Goal: Transaction & Acquisition: Obtain resource

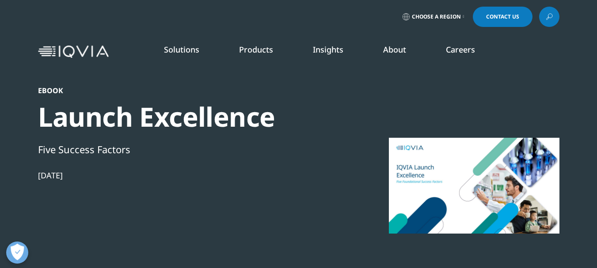
click at [439, 184] on div at bounding box center [474, 185] width 171 height 199
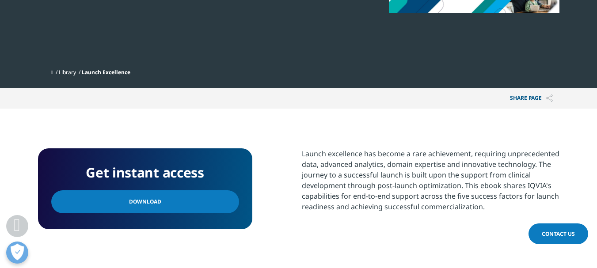
scroll to position [221, 0]
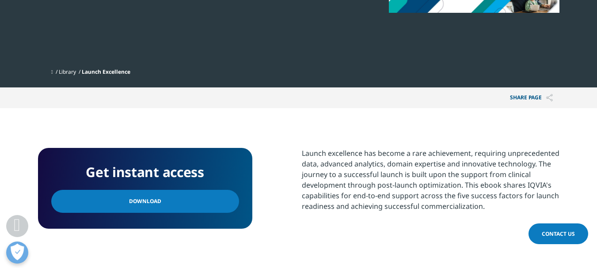
click at [218, 208] on link "Download" at bounding box center [145, 201] width 188 height 23
click at [109, 72] on span "Launch Excellence" at bounding box center [106, 72] width 49 height 8
click at [73, 71] on link "Library" at bounding box center [67, 72] width 17 height 8
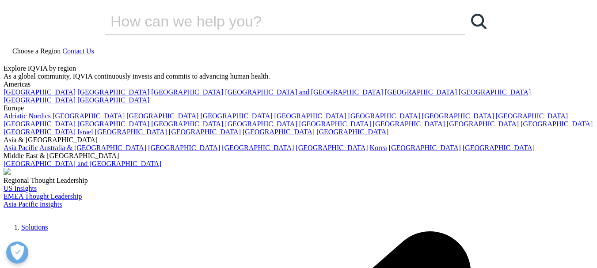
drag, startPoint x: 599, startPoint y: 129, endPoint x: 566, endPoint y: 5, distance: 128.5
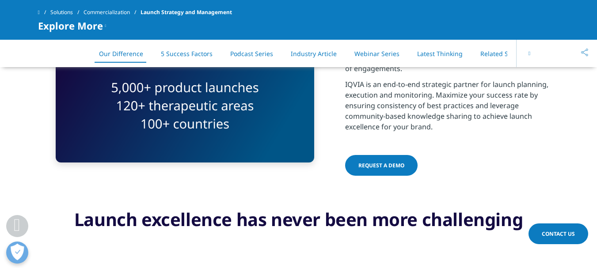
scroll to position [442, 0]
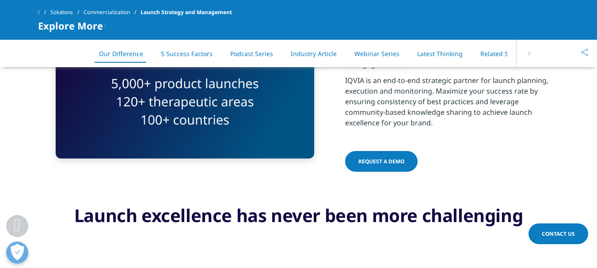
click at [381, 163] on span "REQUEST A DEMO" at bounding box center [382, 162] width 46 height 8
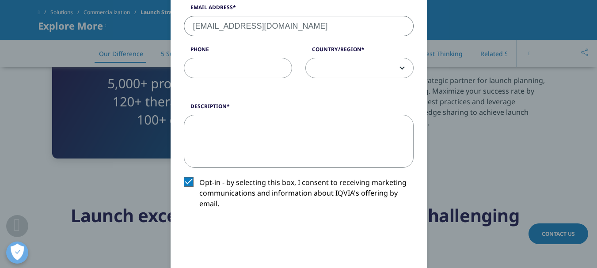
scroll to position [265, 0]
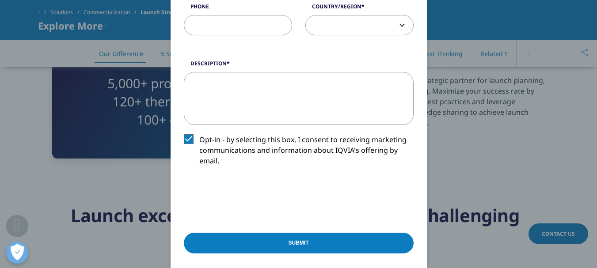
click at [292, 243] on input "Submit" at bounding box center [299, 243] width 230 height 21
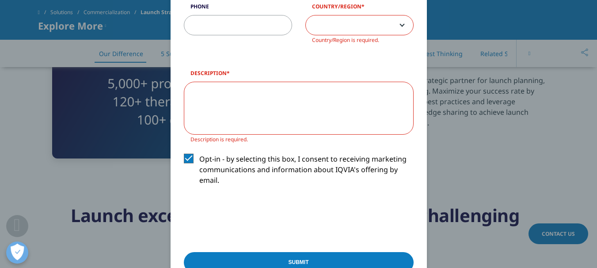
click at [243, 112] on textarea "Description" at bounding box center [299, 108] width 230 height 53
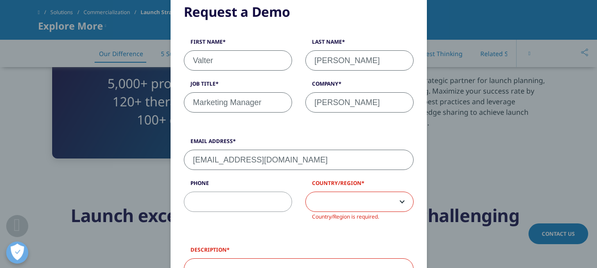
scroll to position [0, 0]
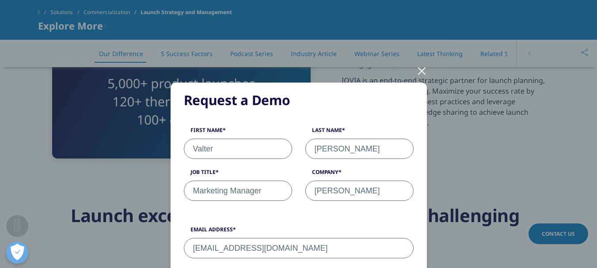
click at [422, 66] on div at bounding box center [422, 70] width 10 height 24
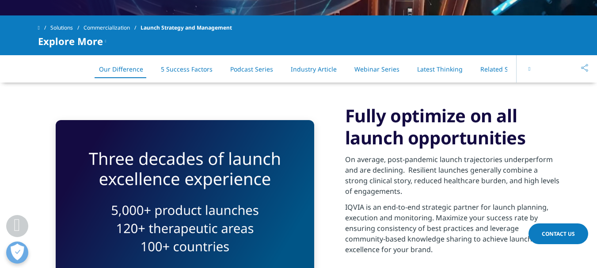
scroll to position [398, 0]
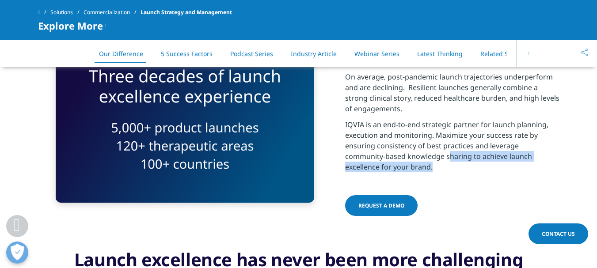
drag, startPoint x: 409, startPoint y: 156, endPoint x: 487, endPoint y: 167, distance: 79.1
click at [487, 167] on p "IQVIA is an end-to-end strategic partner for launch planning, execution and mon…" at bounding box center [452, 148] width 214 height 58
copy p "[PERSON_NAME] to achieve launch excellence for your brand."
click at [386, 205] on span "REQUEST A DEMO" at bounding box center [382, 206] width 46 height 8
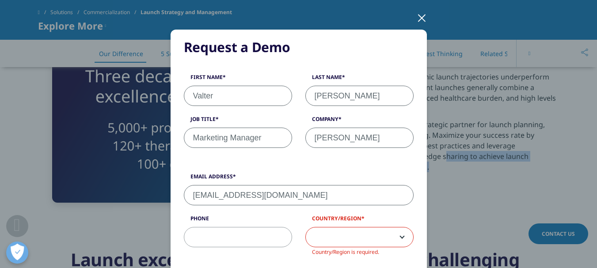
scroll to position [177, 0]
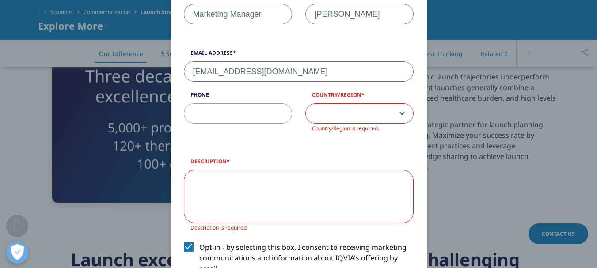
click at [243, 179] on textarea "Description" at bounding box center [299, 196] width 230 height 53
paste textarea "[PERSON_NAME] to achieve launch excellence for your brand."
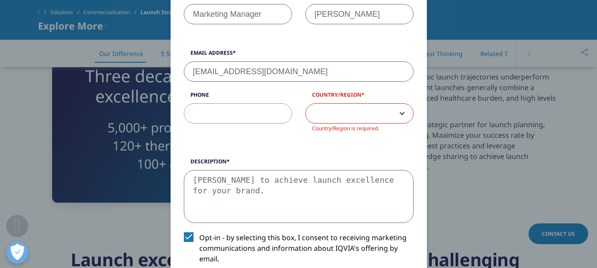
click at [191, 180] on textarea "[PERSON_NAME] to achieve launch excellence for your brand." at bounding box center [299, 196] width 230 height 53
drag, startPoint x: 225, startPoint y: 181, endPoint x: 231, endPoint y: 181, distance: 5.7
click at [225, 182] on textarea "sharing to achieve launch excellence for your brand." at bounding box center [299, 196] width 230 height 53
type textarea "sharing best practice to achieve launch excellence for your brand."
click at [383, 113] on span at bounding box center [359, 114] width 107 height 20
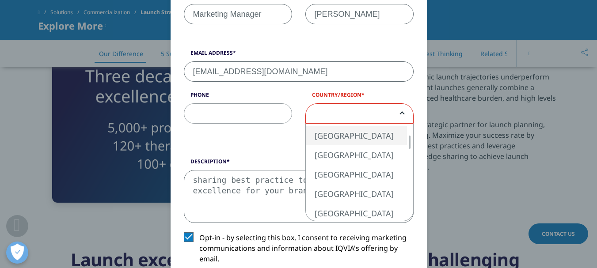
select select "[GEOGRAPHIC_DATA]"
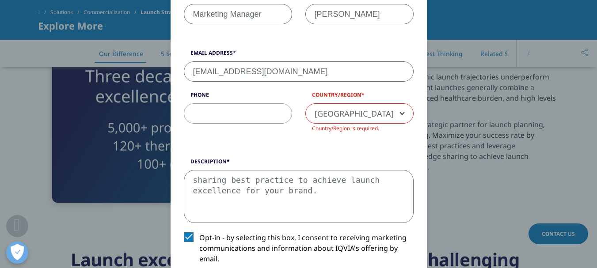
drag, startPoint x: 303, startPoint y: 136, endPoint x: 290, endPoint y: 131, distance: 13.7
click at [302, 135] on div "Email Address [EMAIL_ADDRESS][DOMAIN_NAME] Phone Country/Region [GEOGRAPHIC_DAT…" at bounding box center [298, 96] width 243 height 94
click at [262, 115] on input "Phone" at bounding box center [238, 113] width 108 height 20
type input "11998539542"
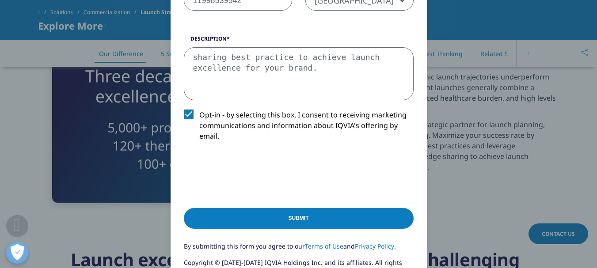
scroll to position [310, 0]
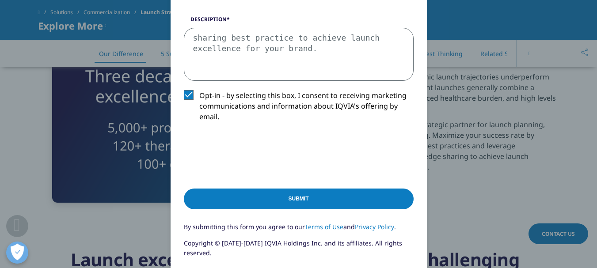
click at [310, 195] on input "Submit" at bounding box center [299, 199] width 230 height 21
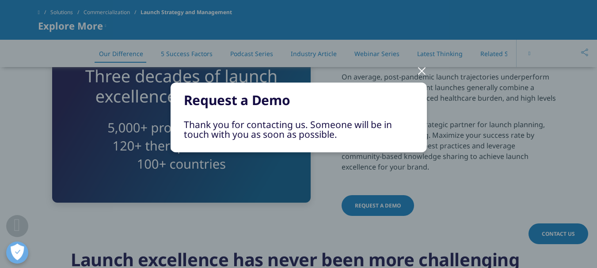
click at [421, 69] on div at bounding box center [422, 70] width 10 height 24
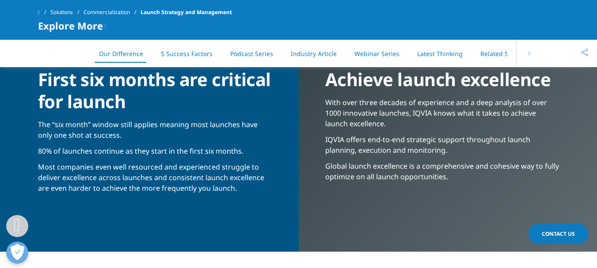
scroll to position [752, 0]
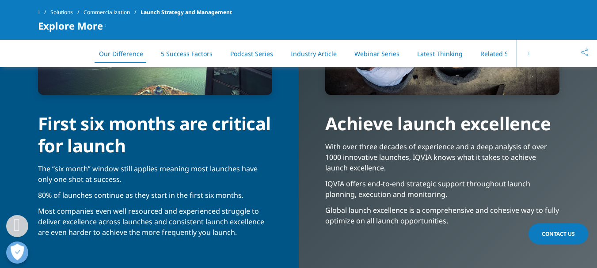
drag, startPoint x: 38, startPoint y: 123, endPoint x: 121, endPoint y: 147, distance: 85.6
click at [121, 147] on div "First six months are critical for launch" at bounding box center [155, 126] width 234 height 62
copy div "First six months are critical for launch"
click at [153, 169] on p "The “six month” window still applies meaning most launches have only one shot a…" at bounding box center [155, 177] width 234 height 27
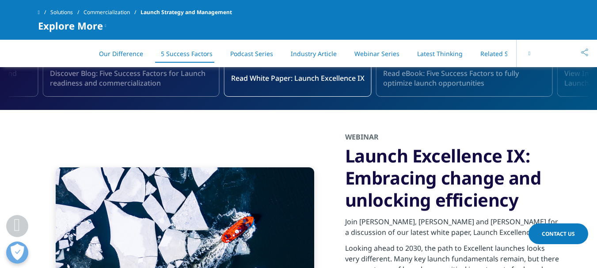
scroll to position [1551, 0]
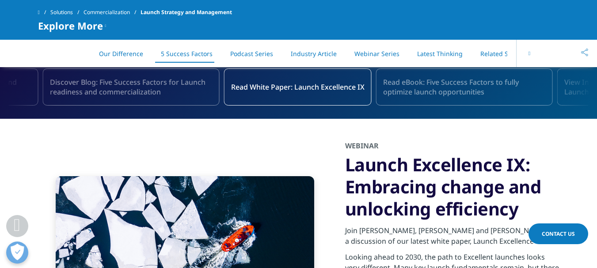
click at [304, 94] on link "Read White Paper: Launch Excellence IX" at bounding box center [298, 87] width 148 height 37
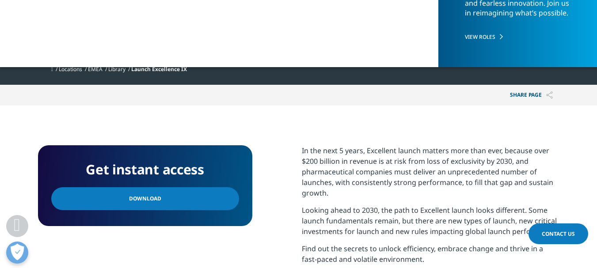
scroll to position [265, 0]
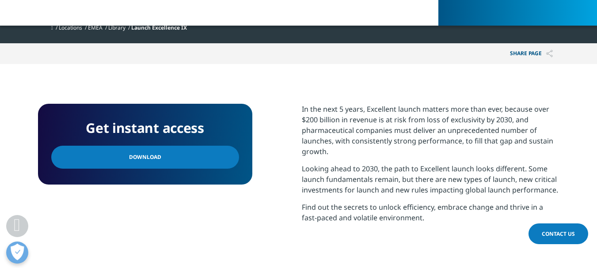
click at [178, 157] on link "Download" at bounding box center [145, 157] width 188 height 23
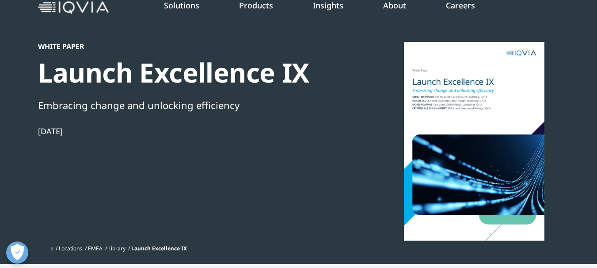
scroll to position [0, 0]
